Goal: Information Seeking & Learning: Learn about a topic

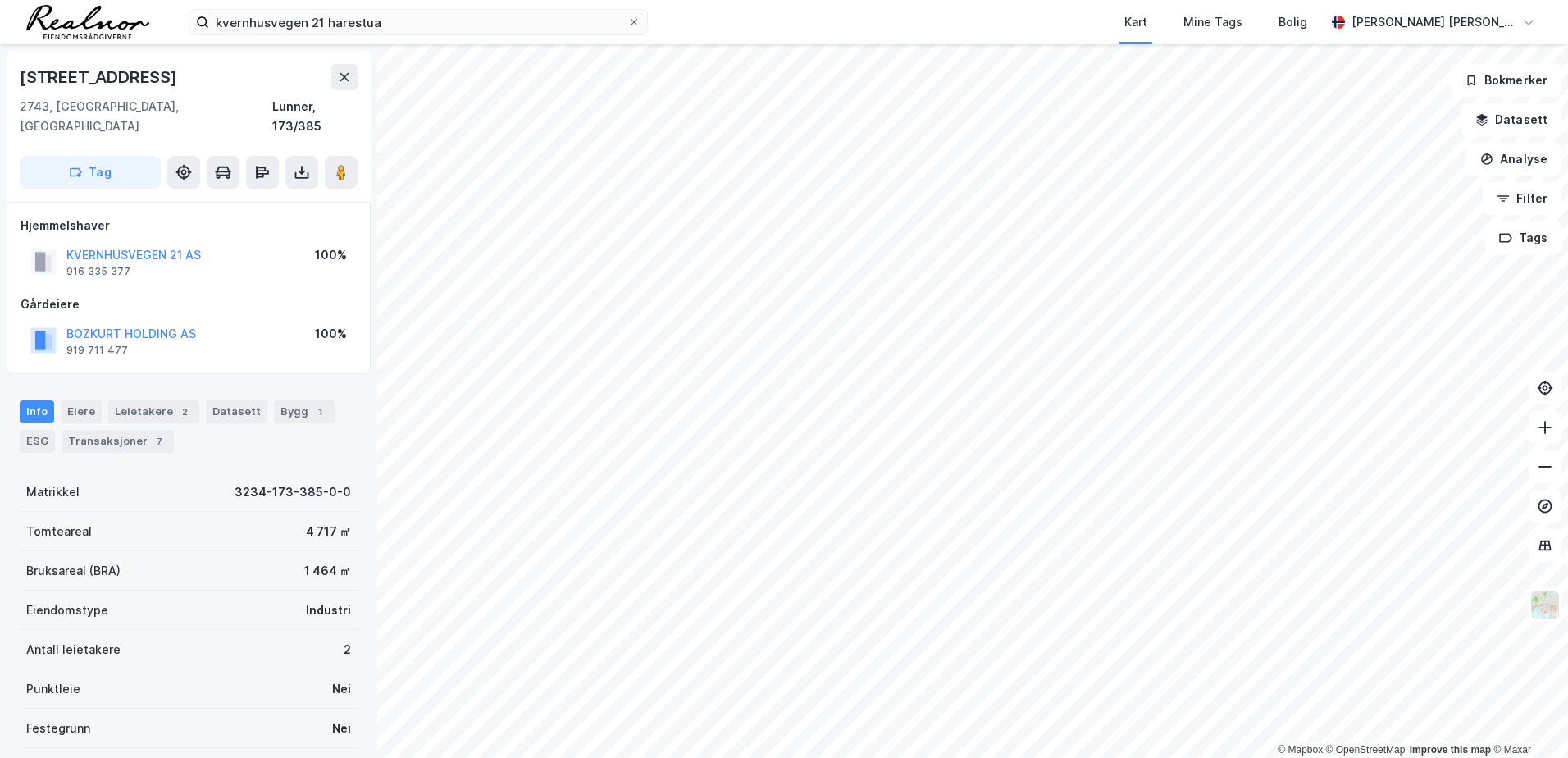
click at [175, 591] on div "Eiendomstype Industri" at bounding box center [189, 610] width 338 height 39
click at [337, 600] on div "Industri" at bounding box center [328, 610] width 45 height 20
drag, startPoint x: 339, startPoint y: 589, endPoint x: 246, endPoint y: 589, distance: 93.0
click at [246, 591] on div "Eiendomstype Industri" at bounding box center [189, 610] width 338 height 39
click at [250, 596] on div "Eiendomstype Industri" at bounding box center [189, 610] width 338 height 39
